Goal: Information Seeking & Learning: Learn about a topic

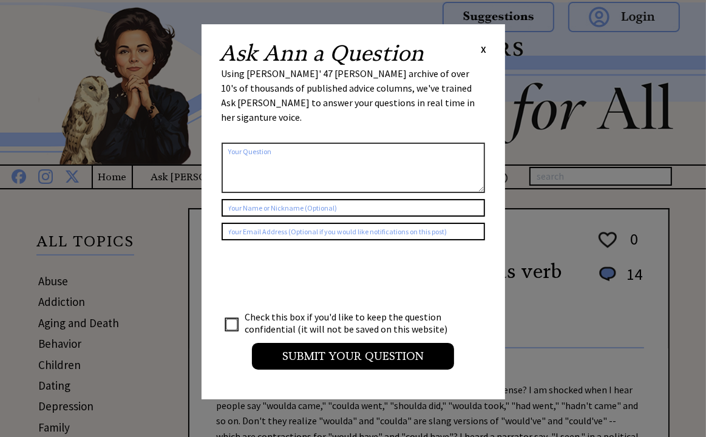
click at [481, 50] on span "X" at bounding box center [483, 49] width 5 height 12
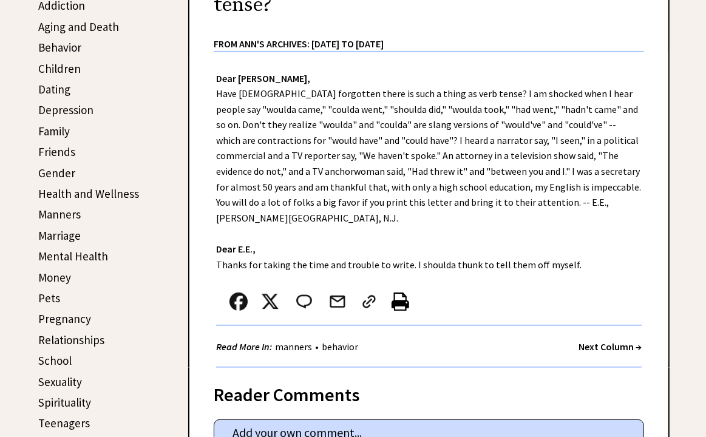
scroll to position [304, 0]
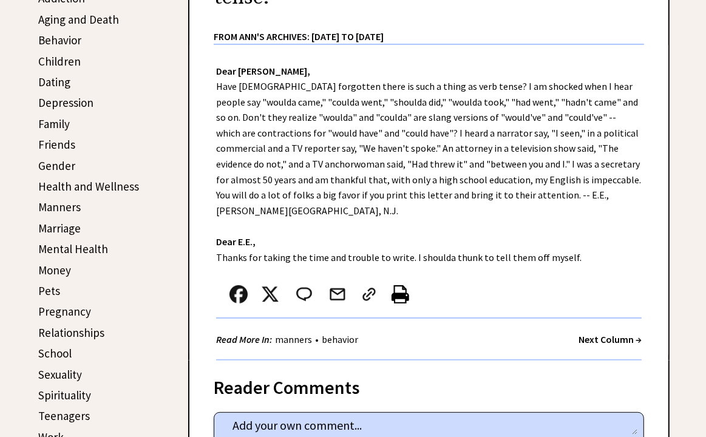
click at [63, 139] on link "Friends" at bounding box center [56, 144] width 37 height 15
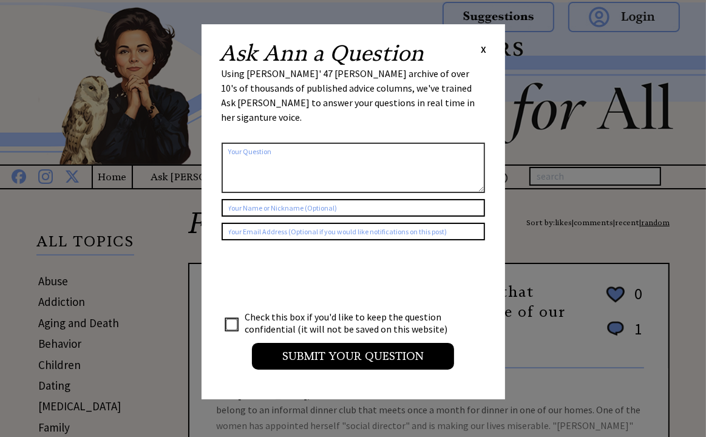
click at [482, 47] on span "X" at bounding box center [483, 49] width 5 height 12
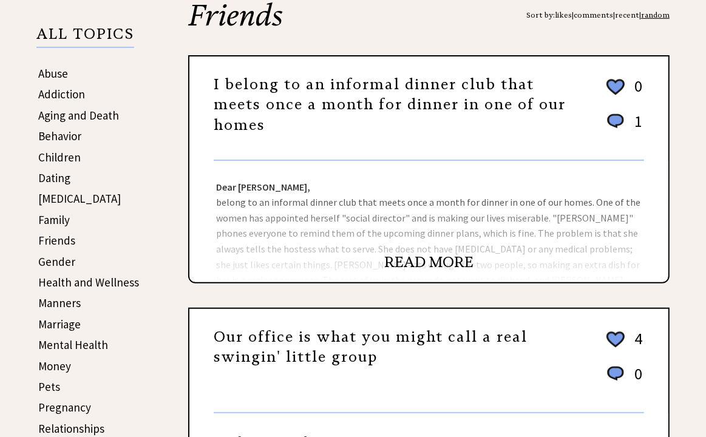
scroll to position [243, 0]
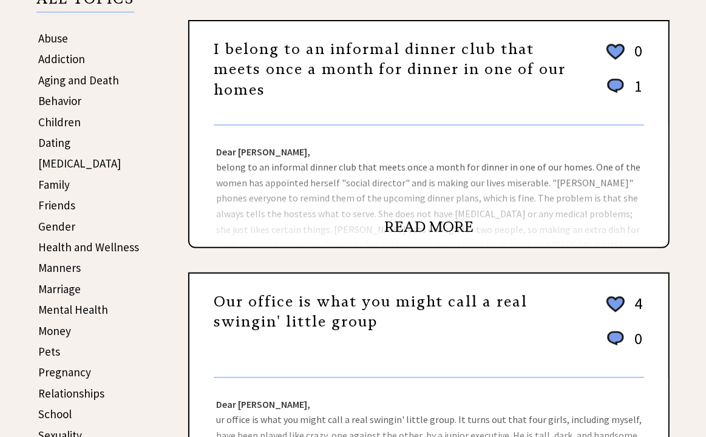
click at [56, 97] on link "Behavior" at bounding box center [59, 101] width 43 height 15
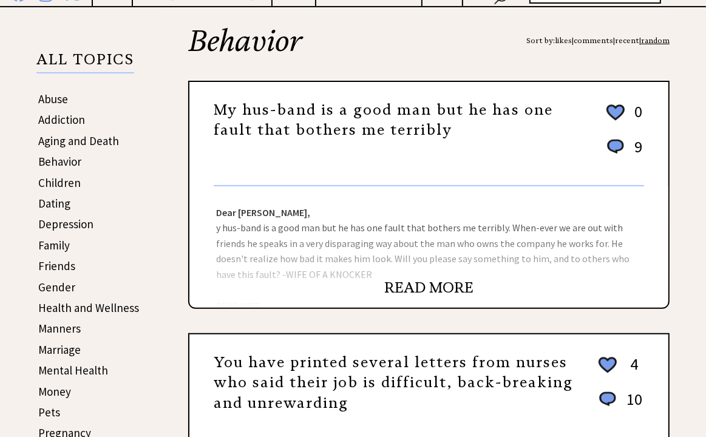
scroll to position [180, 0]
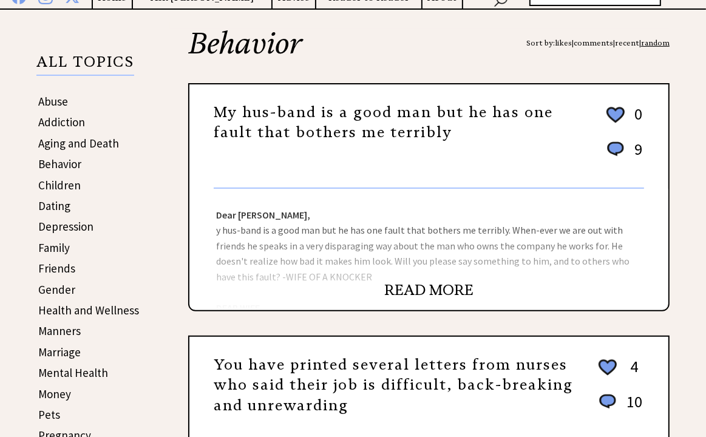
click at [435, 285] on link "READ MORE" at bounding box center [428, 290] width 89 height 18
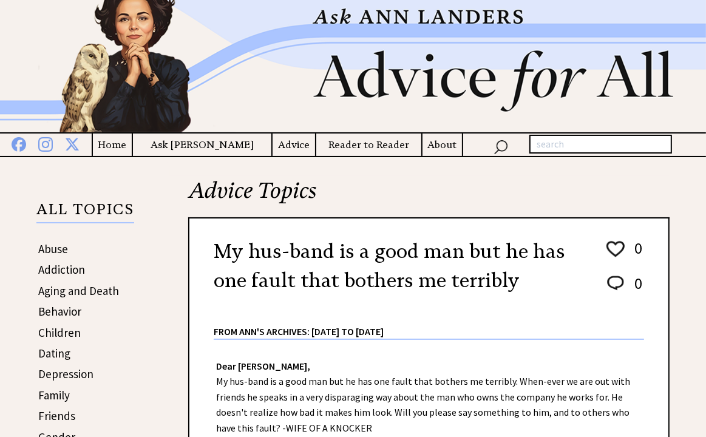
scroll to position [61, 0]
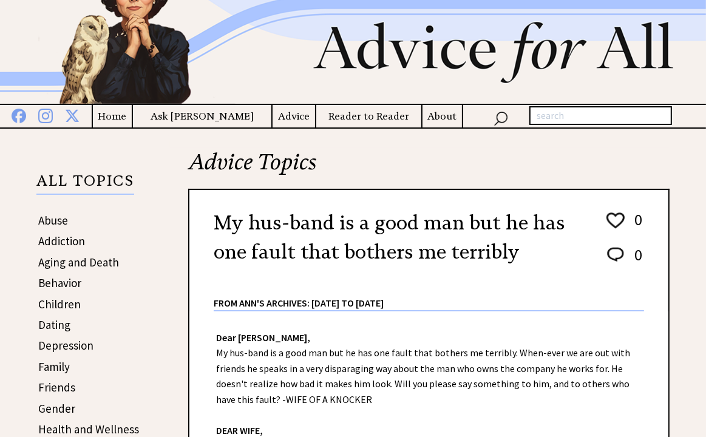
click at [69, 260] on link "Aging and Death" at bounding box center [78, 262] width 81 height 15
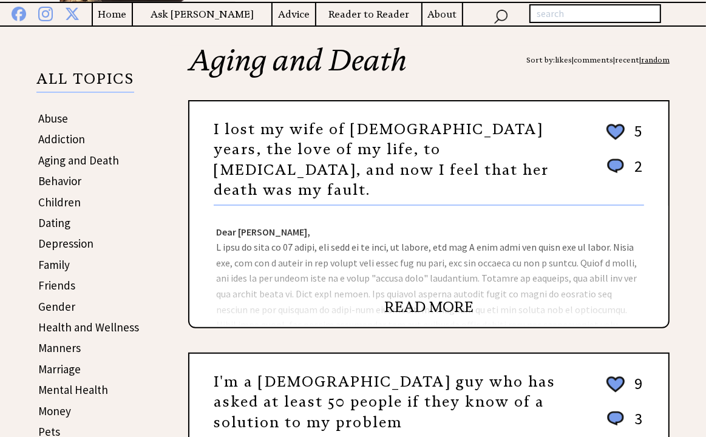
scroll to position [182, 0]
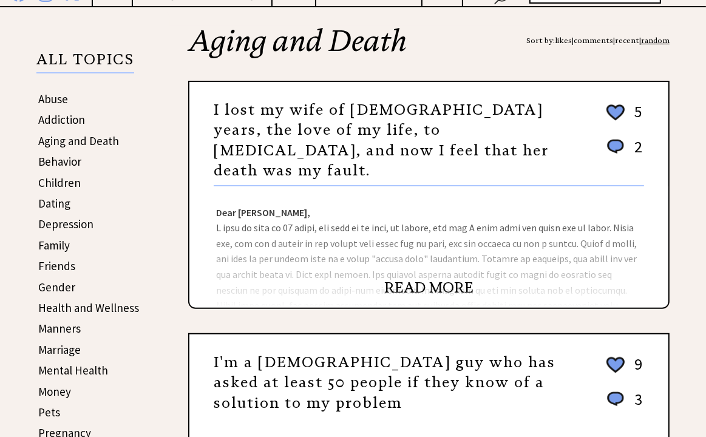
click at [430, 284] on link "READ MORE" at bounding box center [428, 288] width 89 height 18
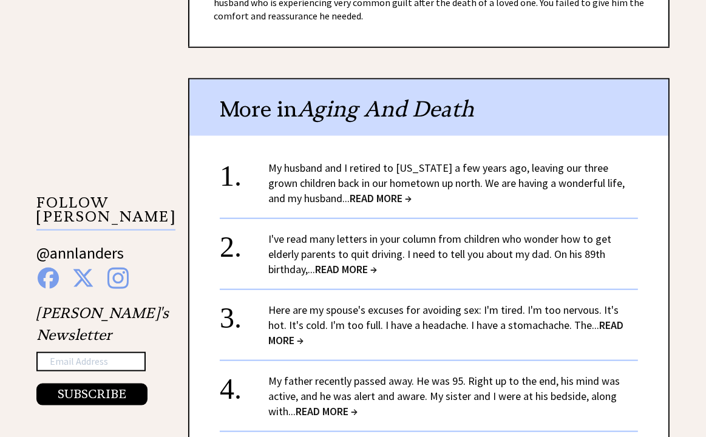
scroll to position [1030, 0]
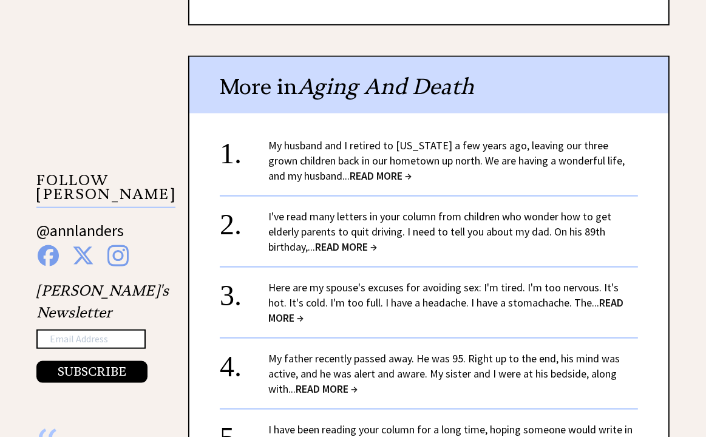
click at [350, 240] on span "READ MORE →" at bounding box center [346, 247] width 62 height 14
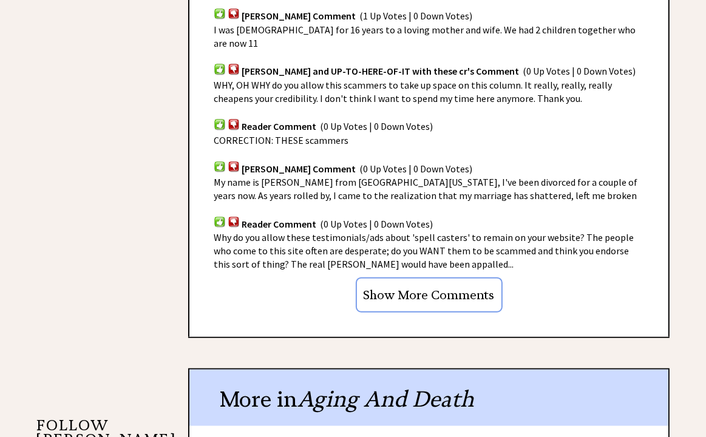
scroll to position [787, 0]
